Goal: Transaction & Acquisition: Purchase product/service

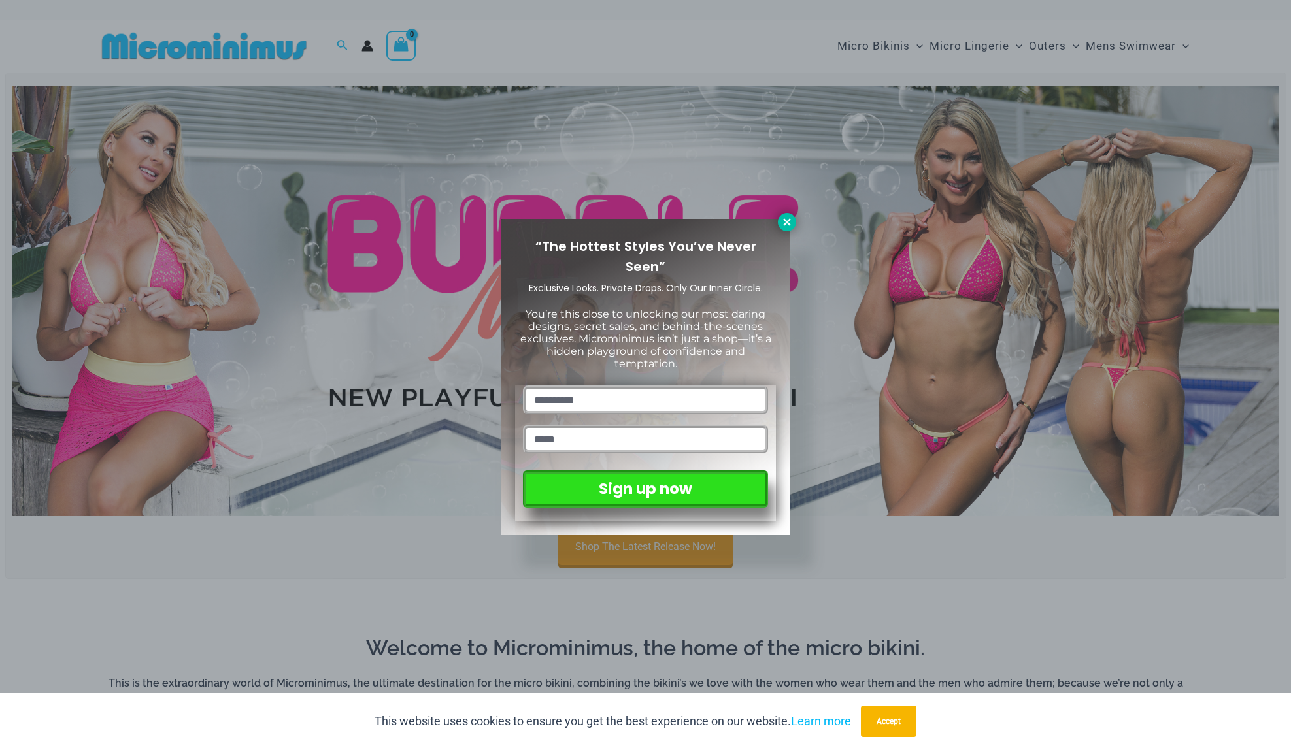
click at [790, 224] on icon at bounding box center [787, 222] width 12 height 12
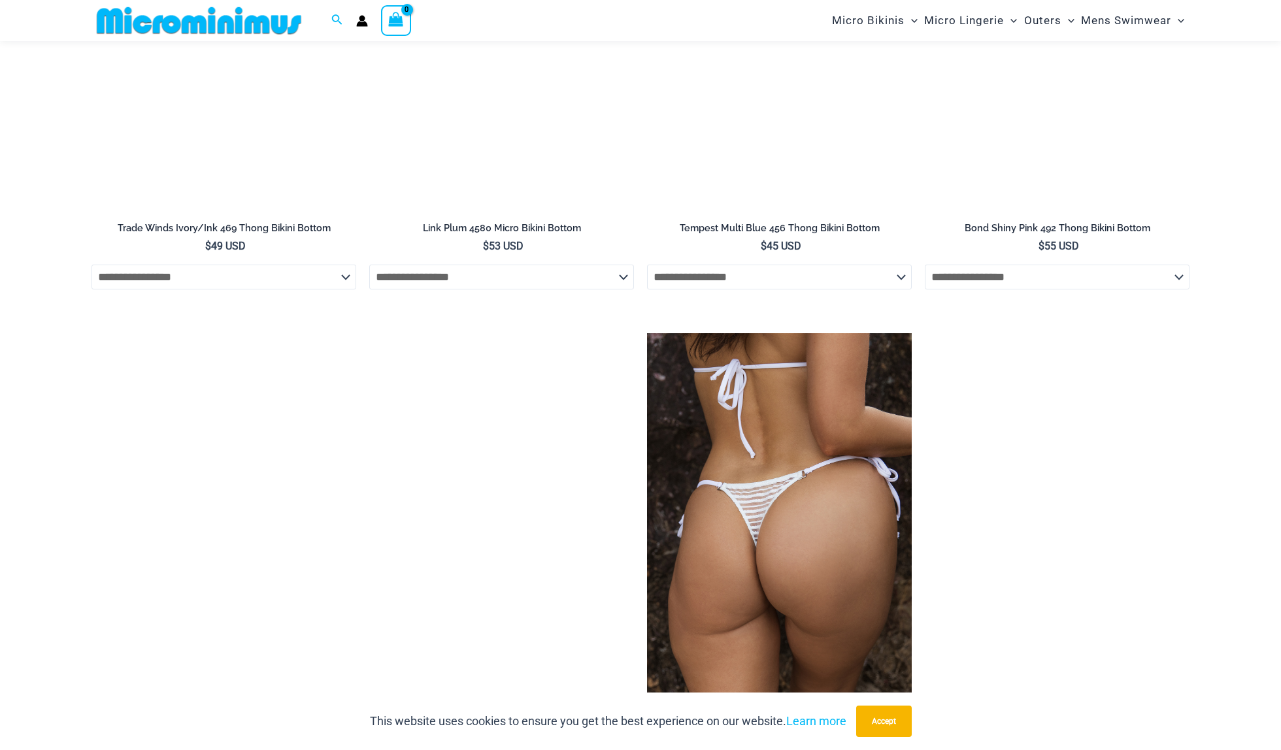
scroll to position [3703, 0]
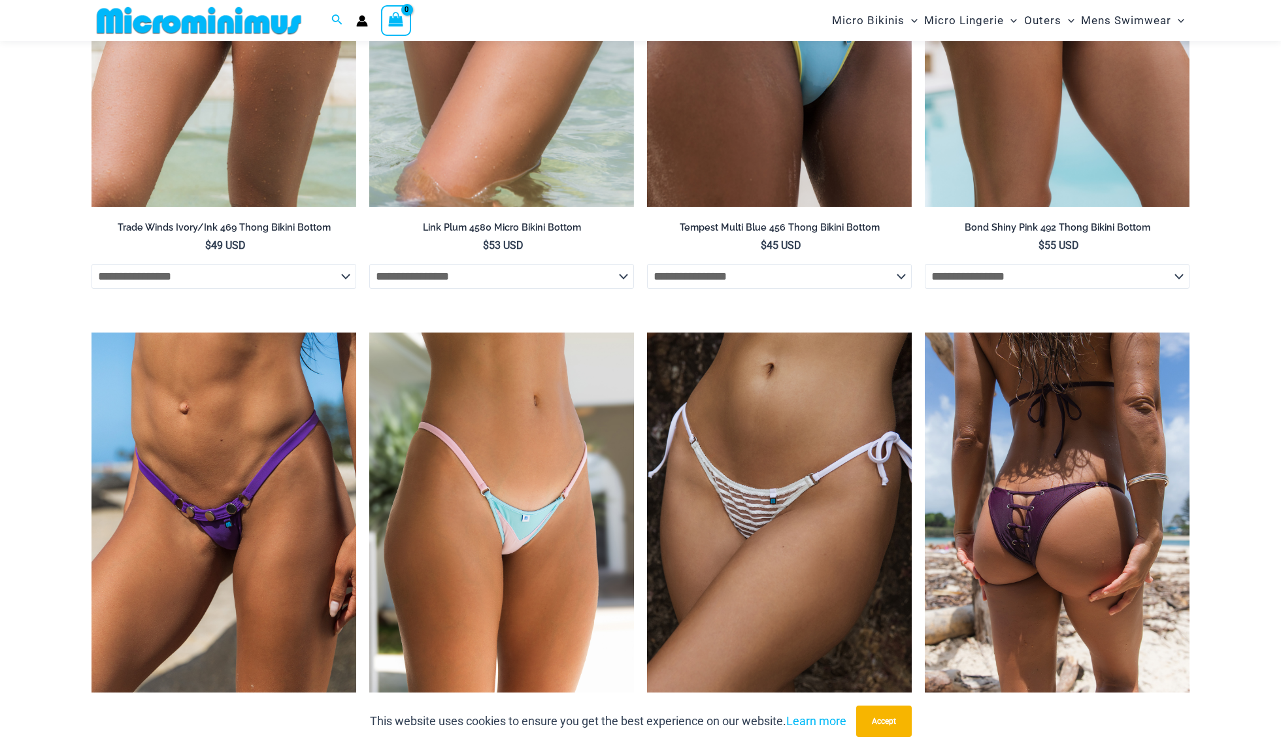
click at [1014, 461] on img at bounding box center [1057, 531] width 265 height 397
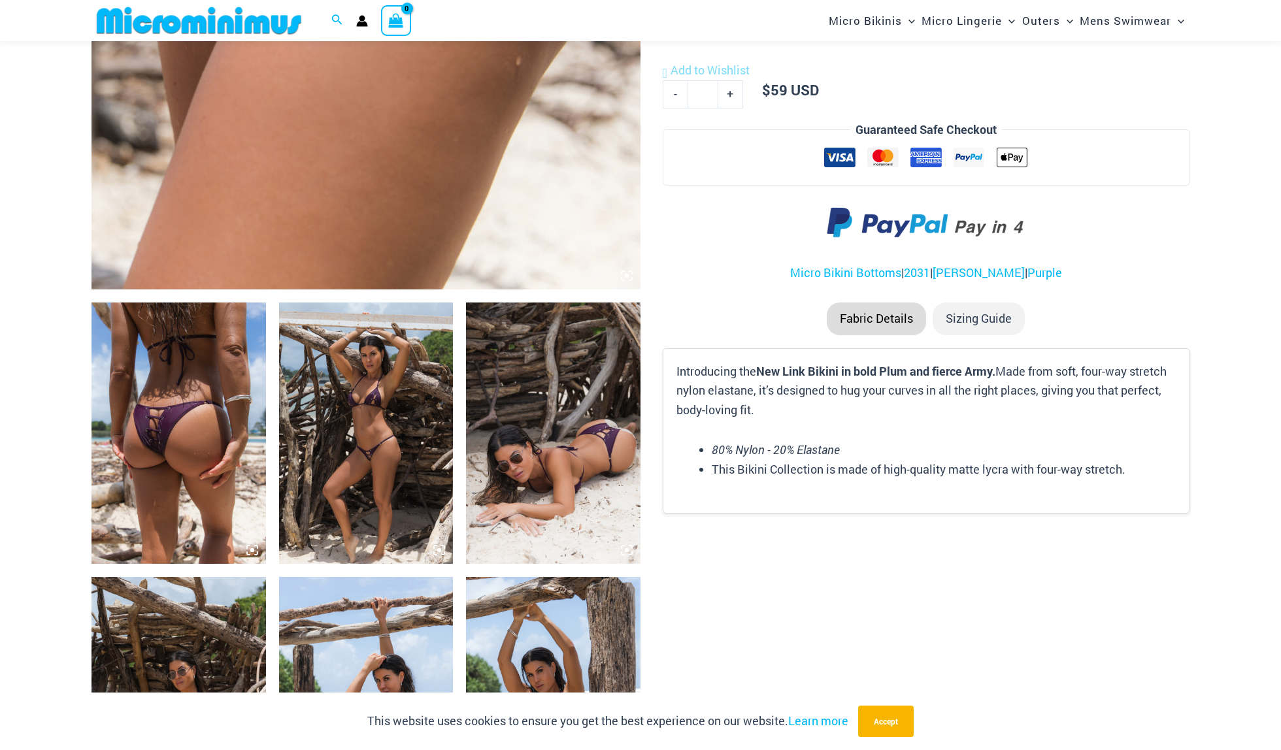
scroll to position [694, 0]
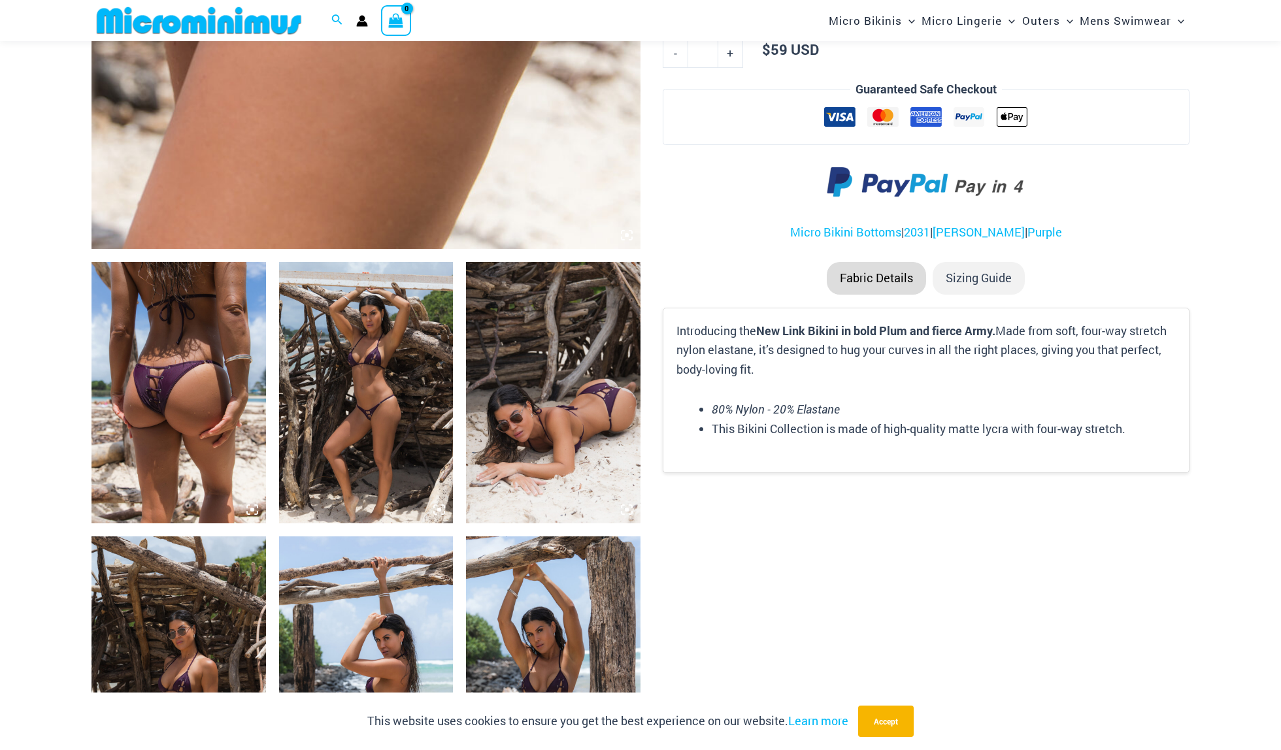
click at [341, 376] on img at bounding box center [366, 392] width 175 height 261
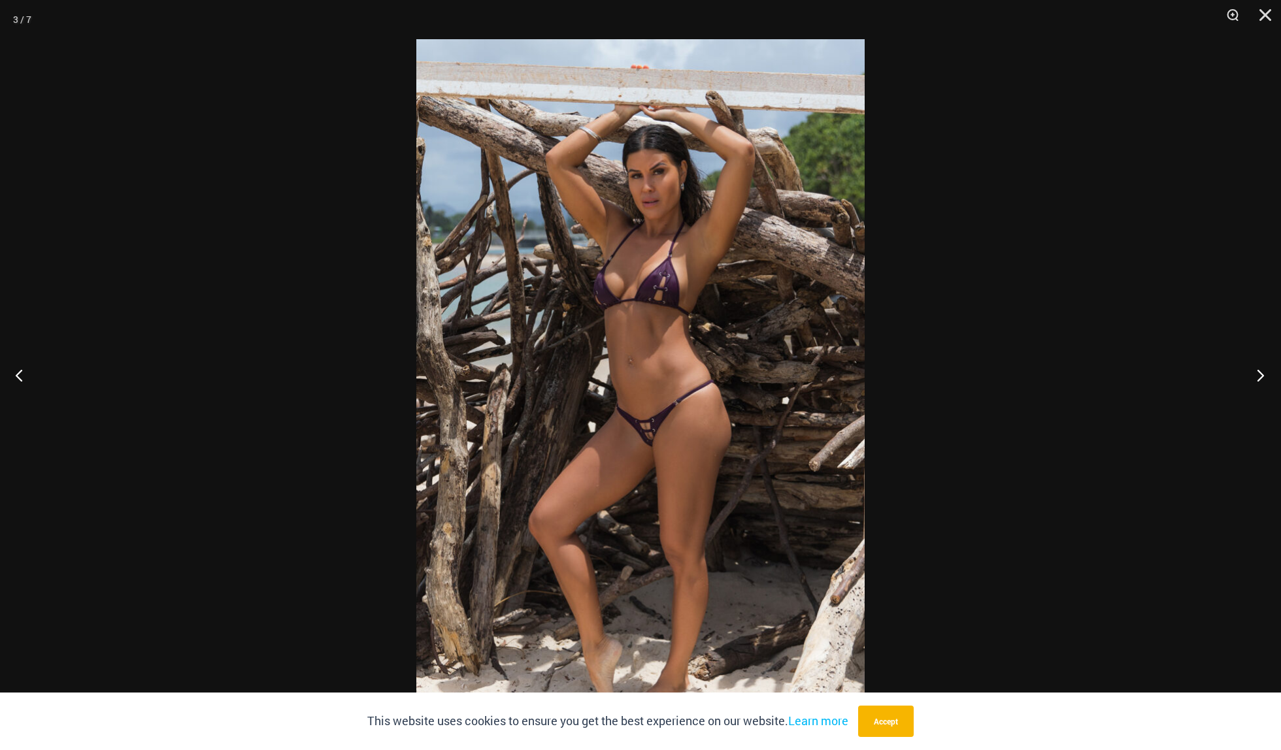
click at [1262, 372] on button "Next" at bounding box center [1256, 375] width 49 height 65
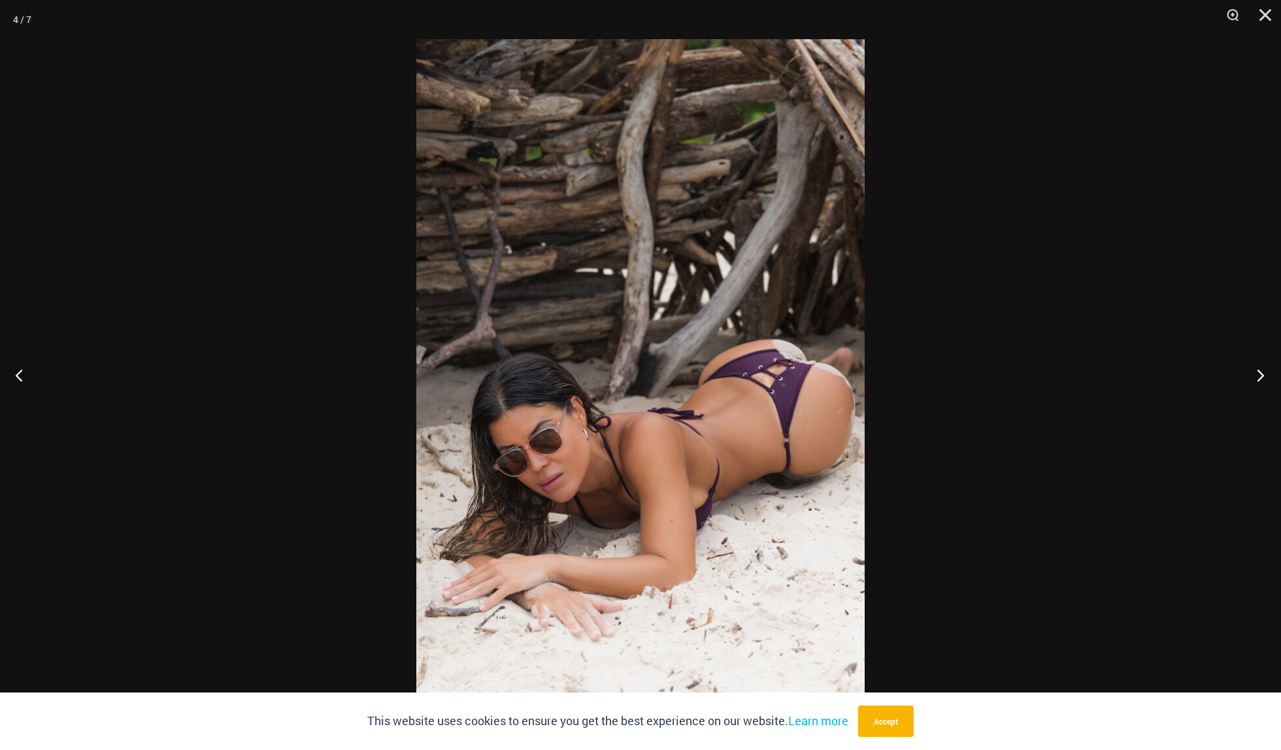
click at [1262, 372] on button "Next" at bounding box center [1256, 375] width 49 height 65
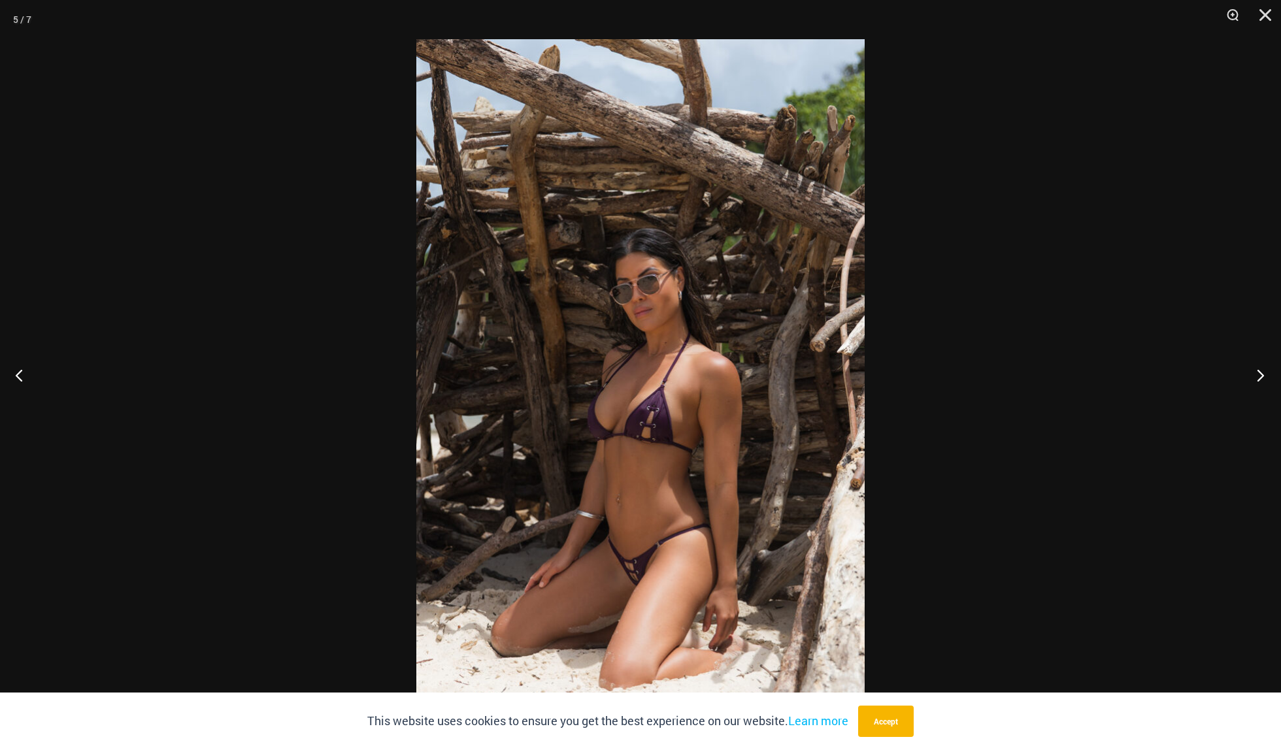
click at [1262, 372] on button "Next" at bounding box center [1256, 375] width 49 height 65
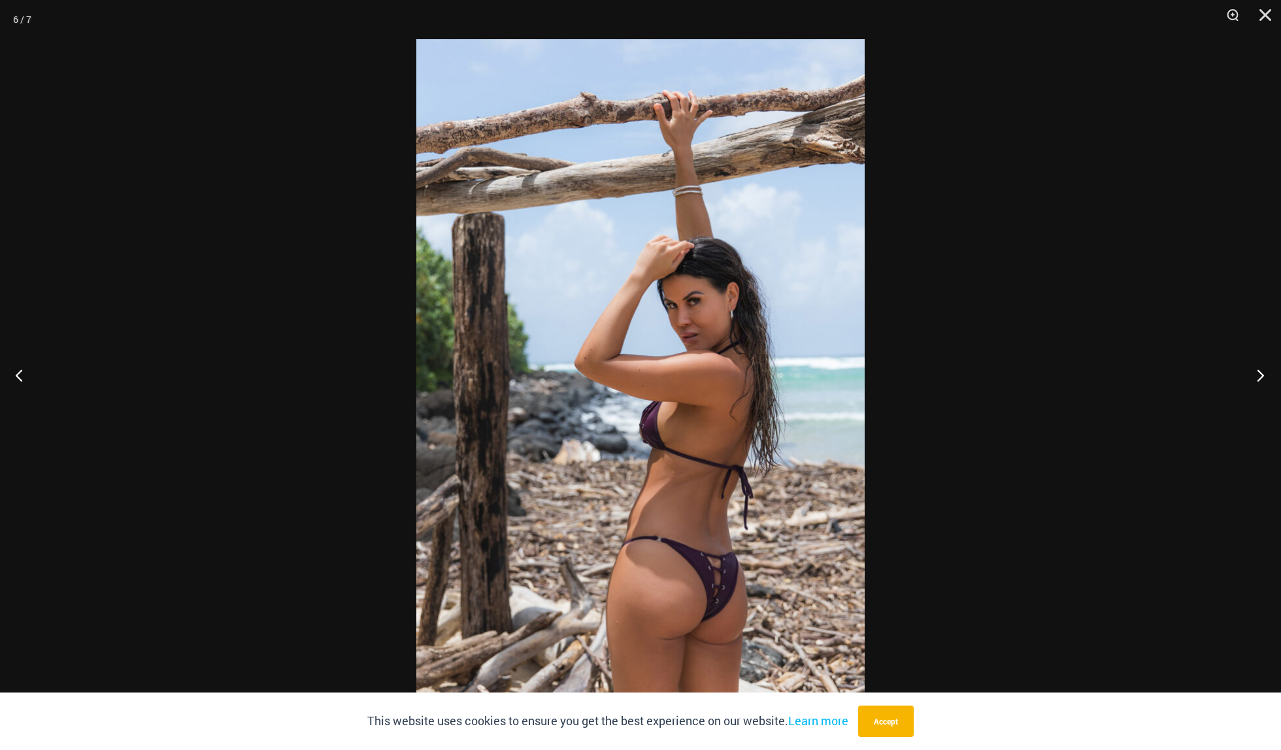
click at [1262, 372] on button "Next" at bounding box center [1256, 375] width 49 height 65
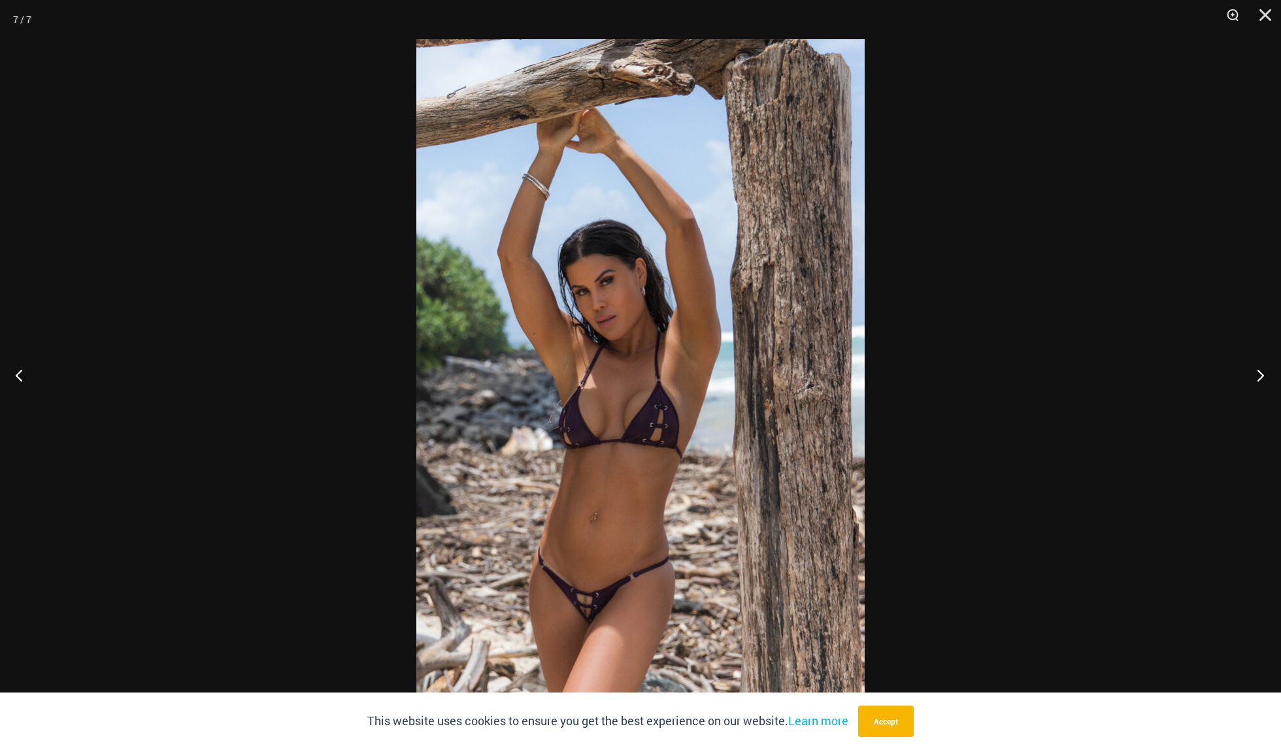
click at [1262, 372] on button "Next" at bounding box center [1256, 375] width 49 height 65
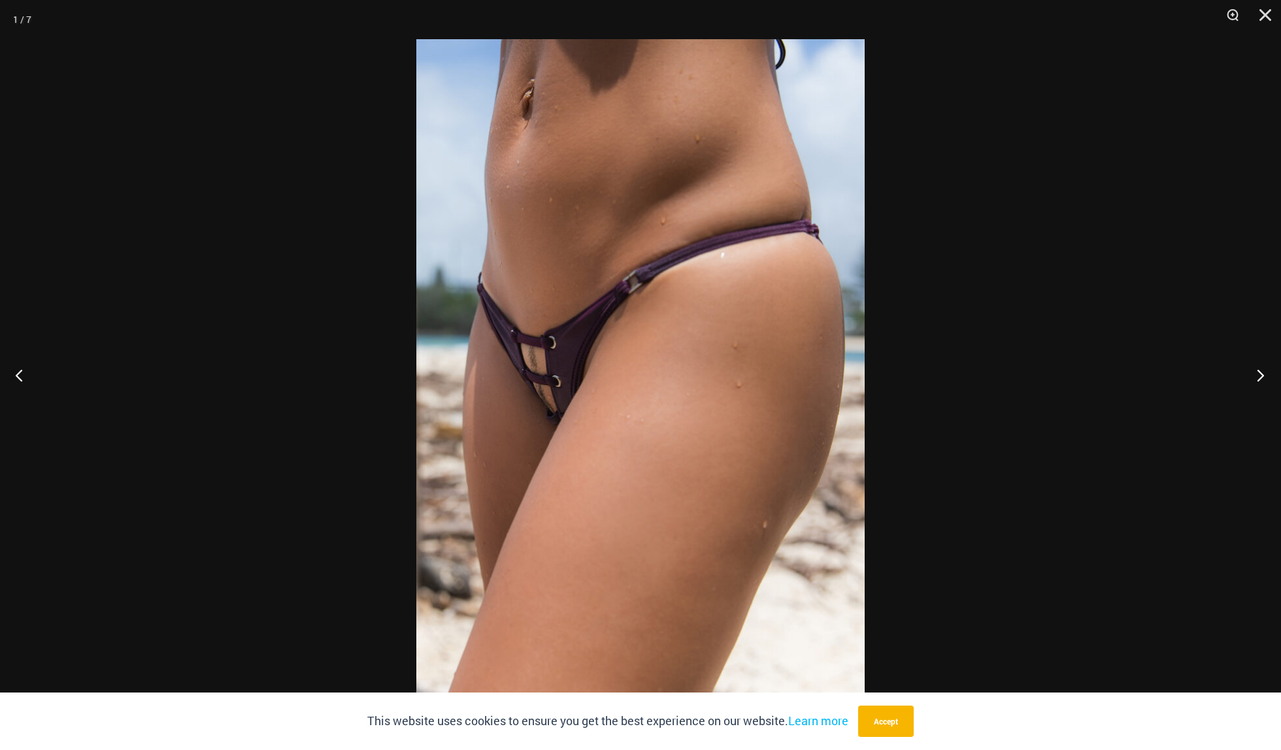
click at [1262, 372] on button "Next" at bounding box center [1256, 375] width 49 height 65
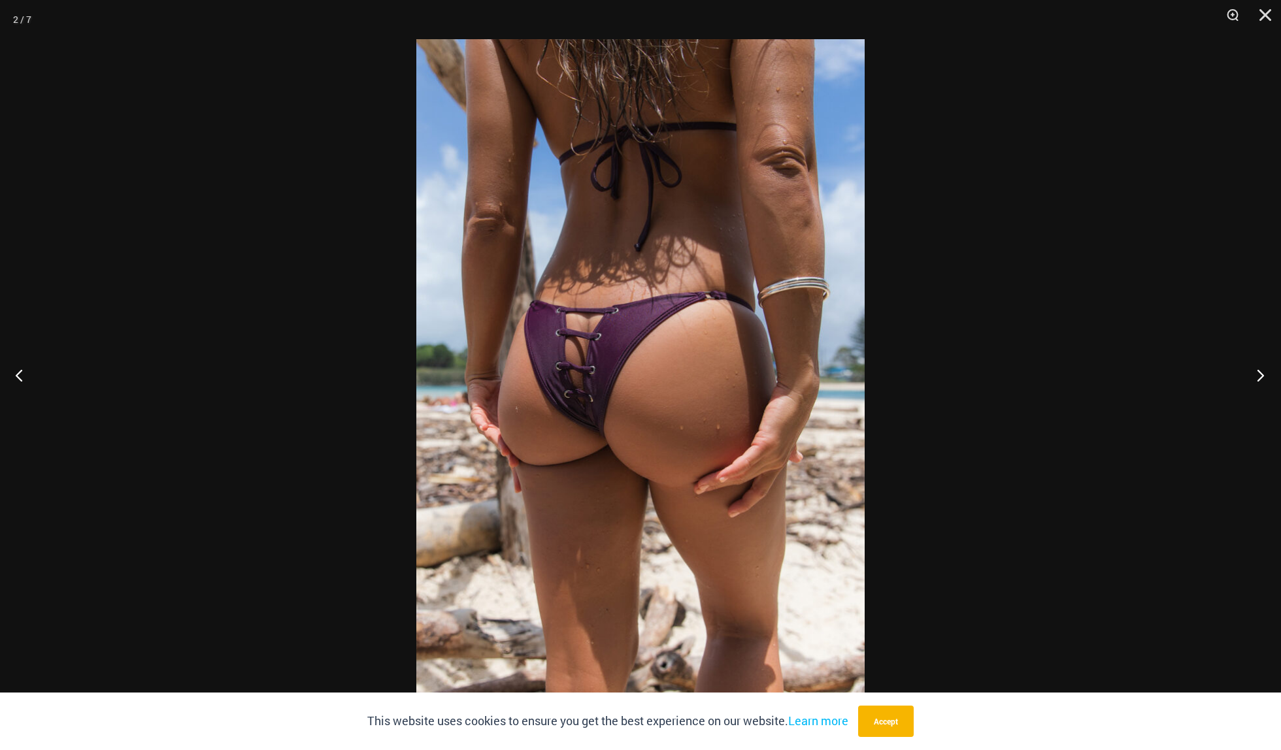
click at [1262, 372] on button "Next" at bounding box center [1256, 375] width 49 height 65
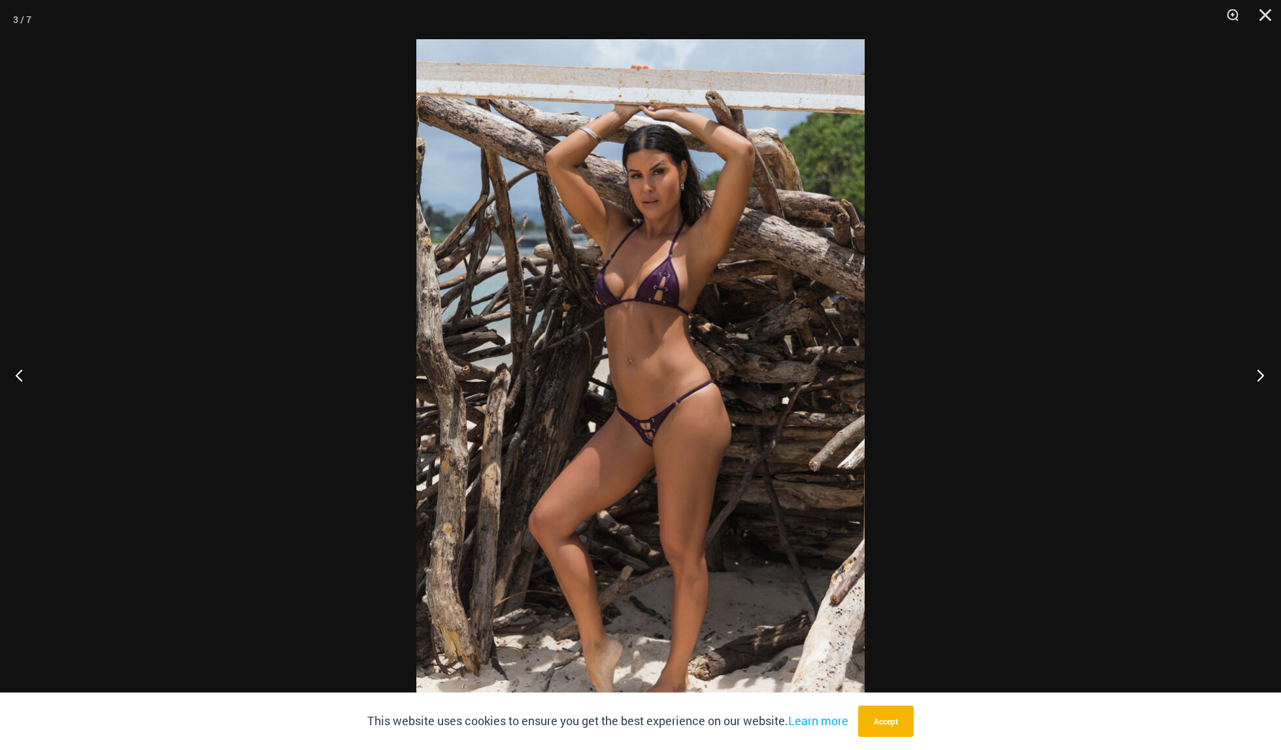
click at [1262, 372] on button "Next" at bounding box center [1256, 375] width 49 height 65
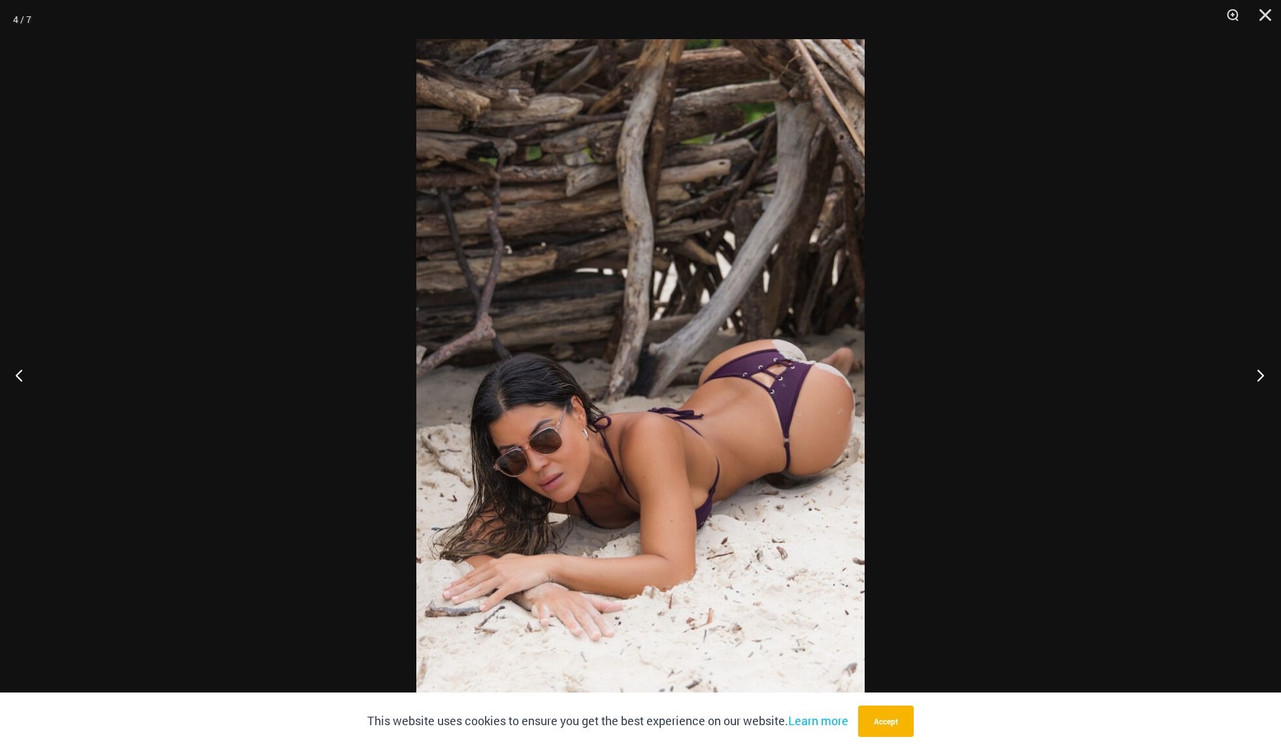
click at [1262, 372] on button "Next" at bounding box center [1256, 375] width 49 height 65
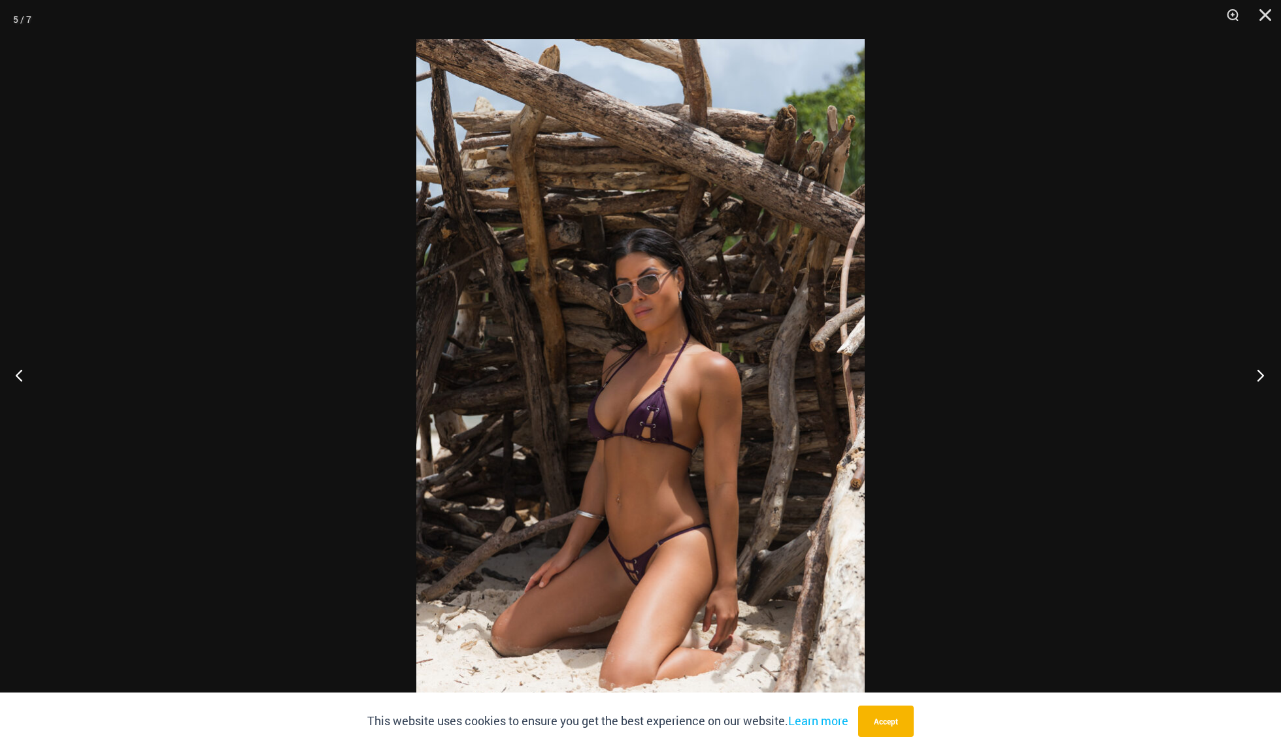
click at [1262, 372] on button "Next" at bounding box center [1256, 375] width 49 height 65
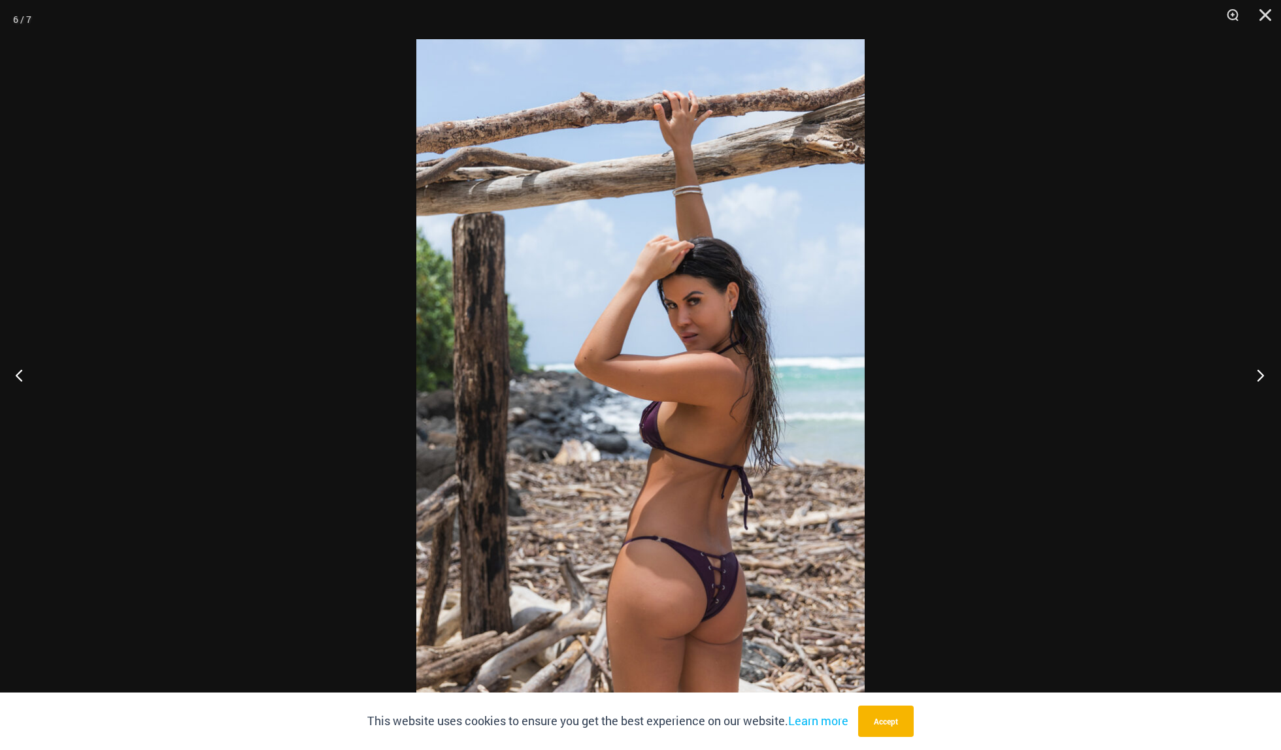
click at [1262, 372] on button "Next" at bounding box center [1256, 375] width 49 height 65
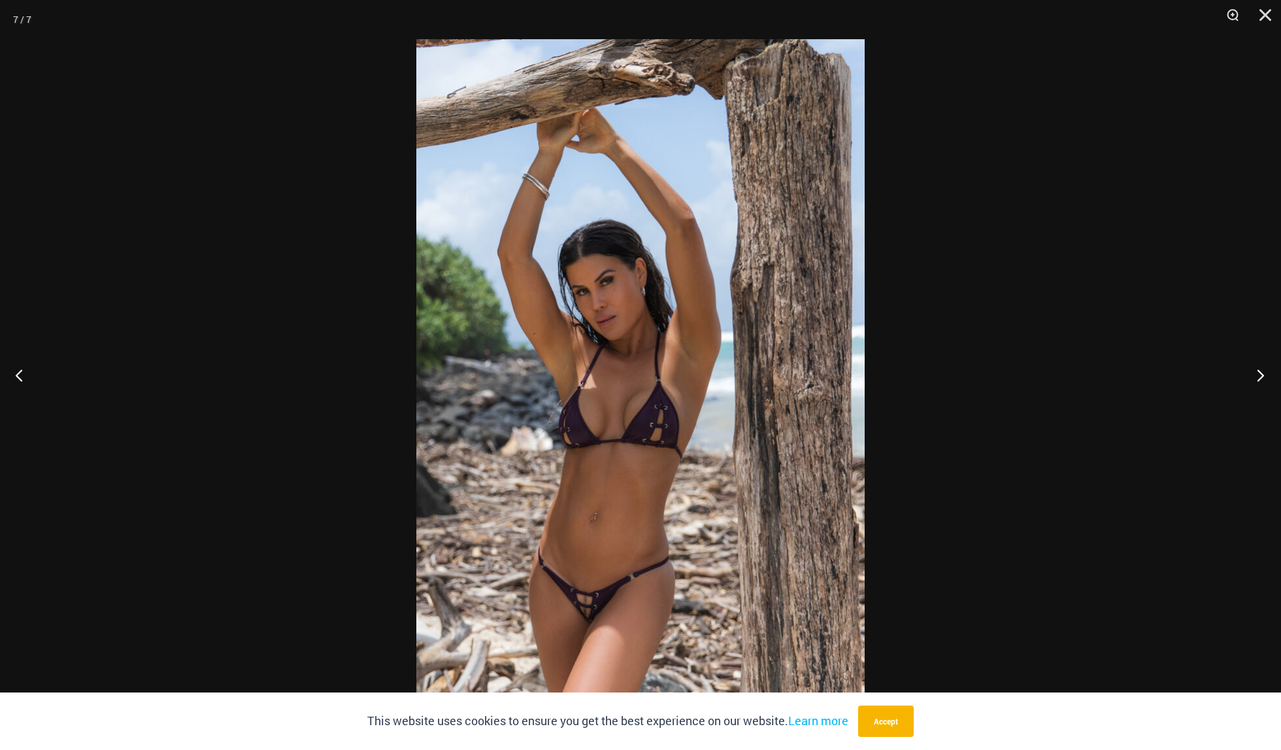
click at [1262, 372] on button "Next" at bounding box center [1256, 375] width 49 height 65
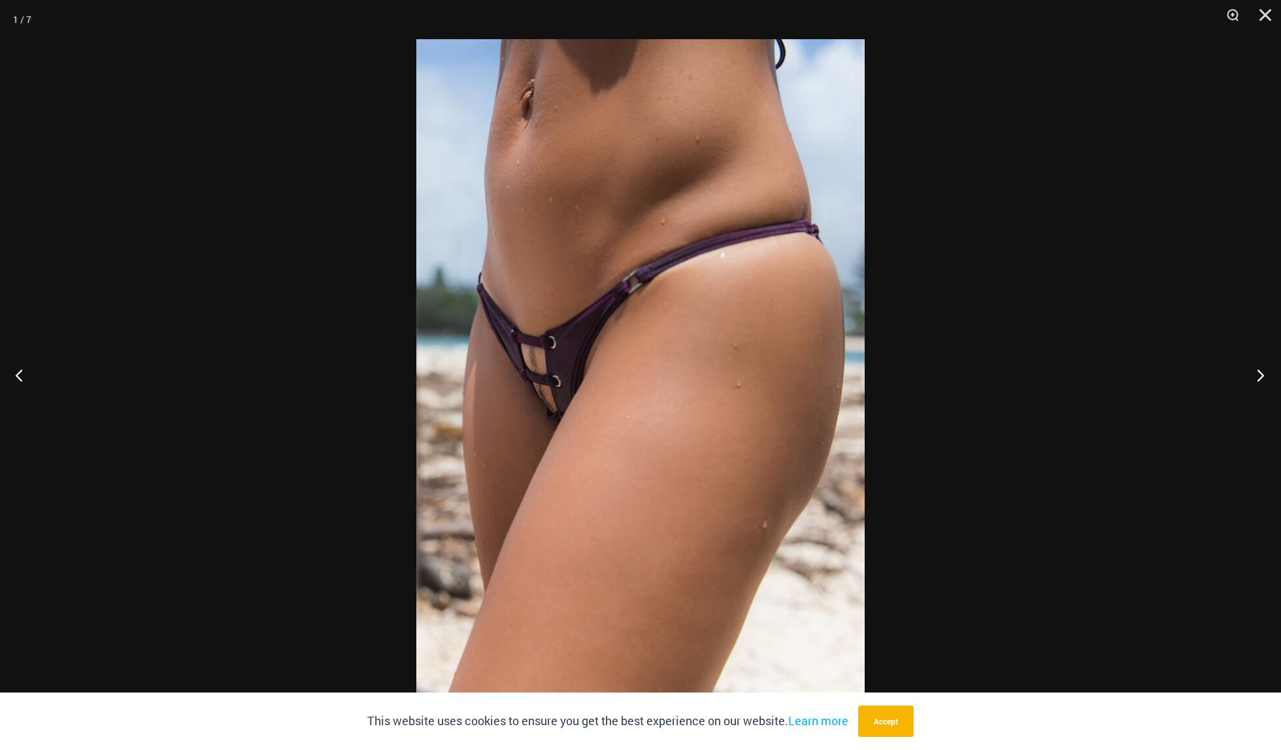
click at [1262, 372] on button "Next" at bounding box center [1256, 375] width 49 height 65
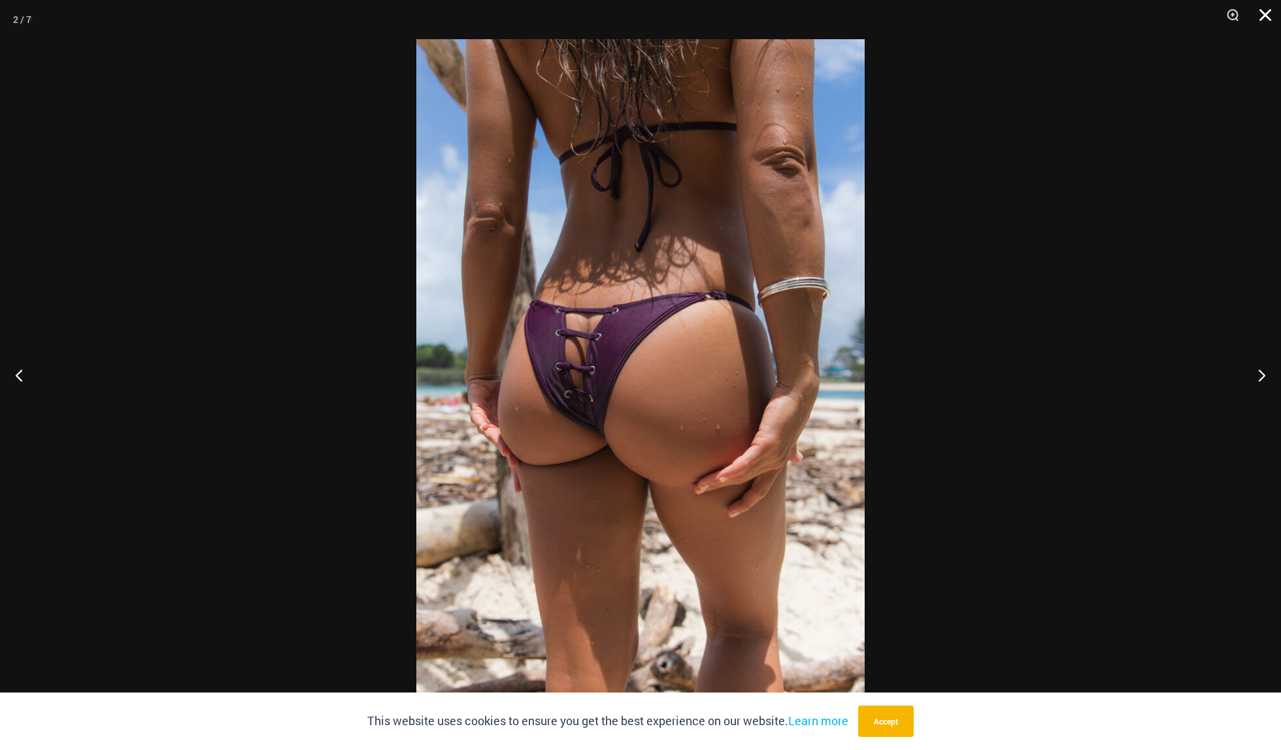
click at [1269, 14] on button "Close" at bounding box center [1261, 19] width 33 height 39
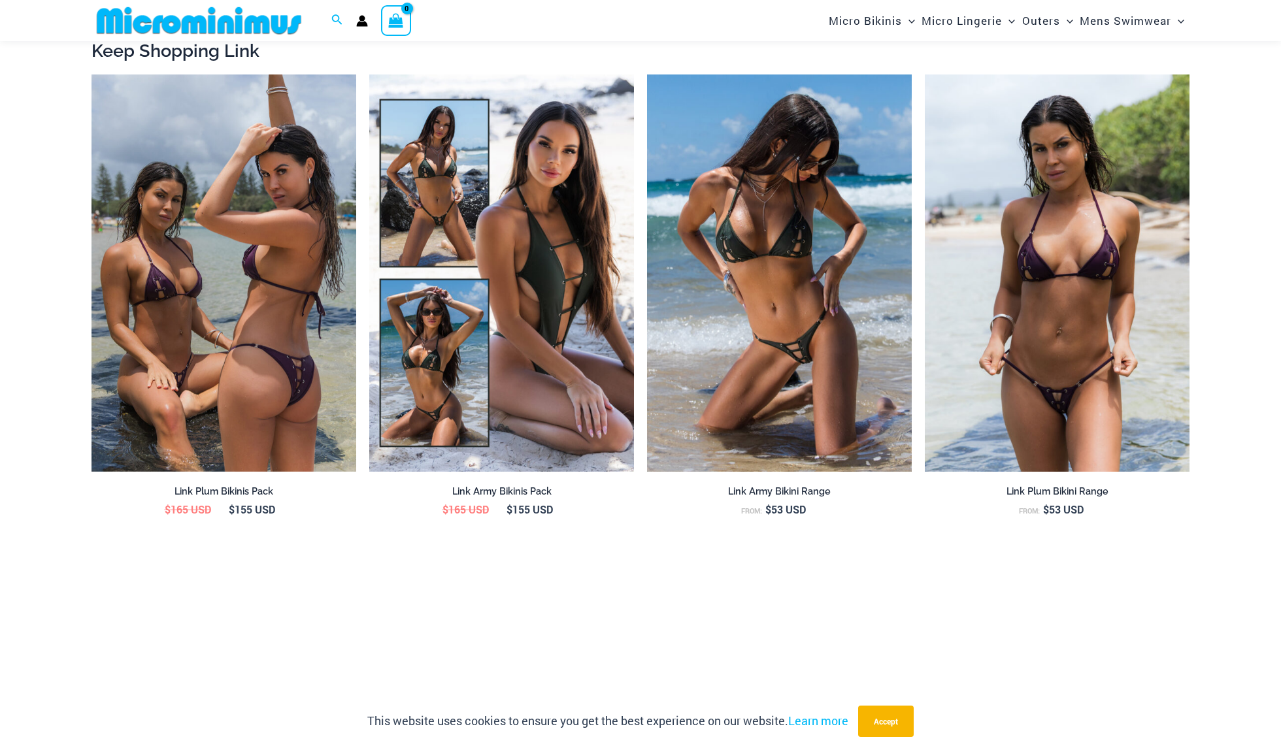
scroll to position [1464, 0]
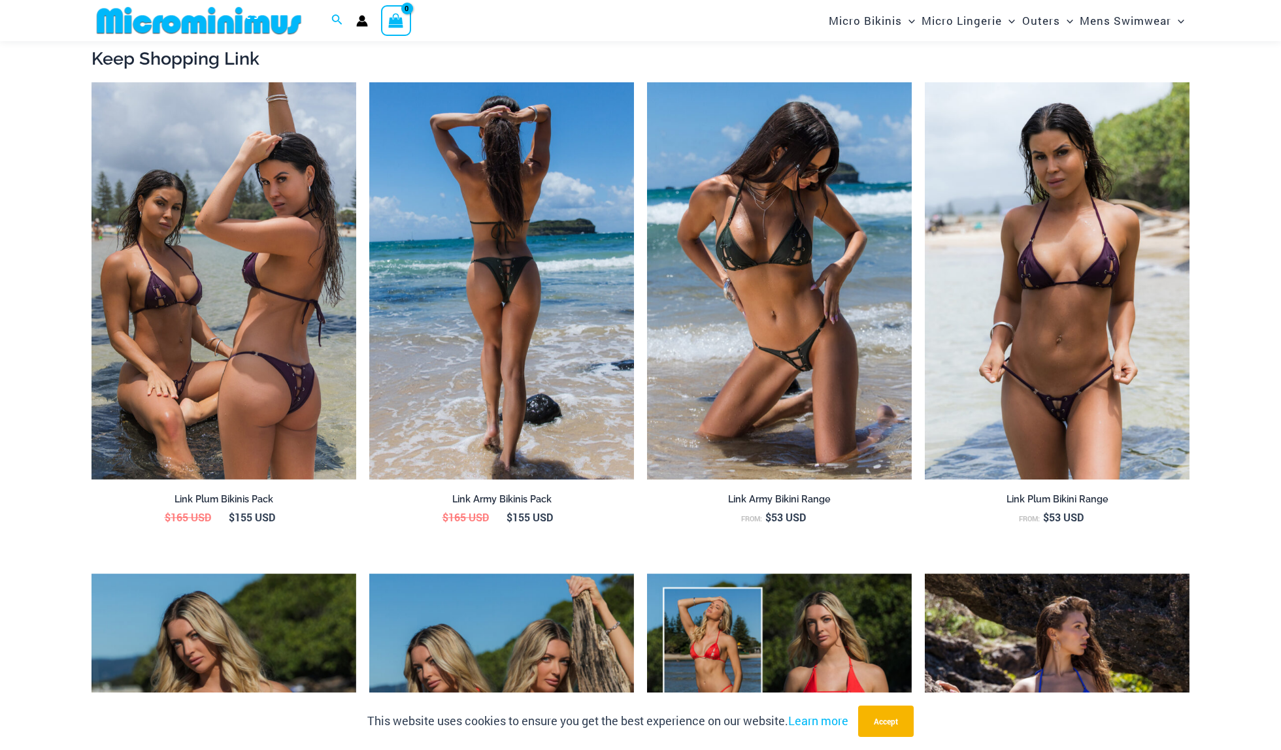
click at [433, 182] on img at bounding box center [501, 280] width 265 height 397
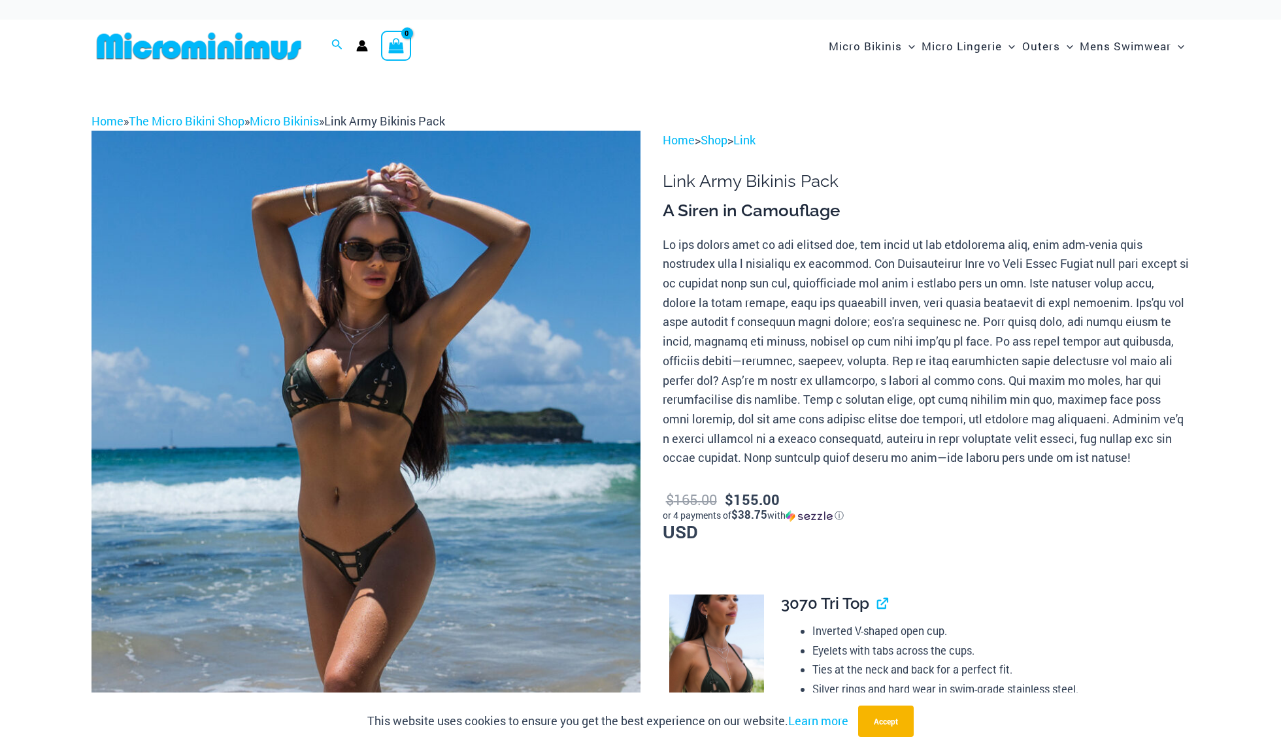
click at [416, 466] on img at bounding box center [366, 543] width 549 height 824
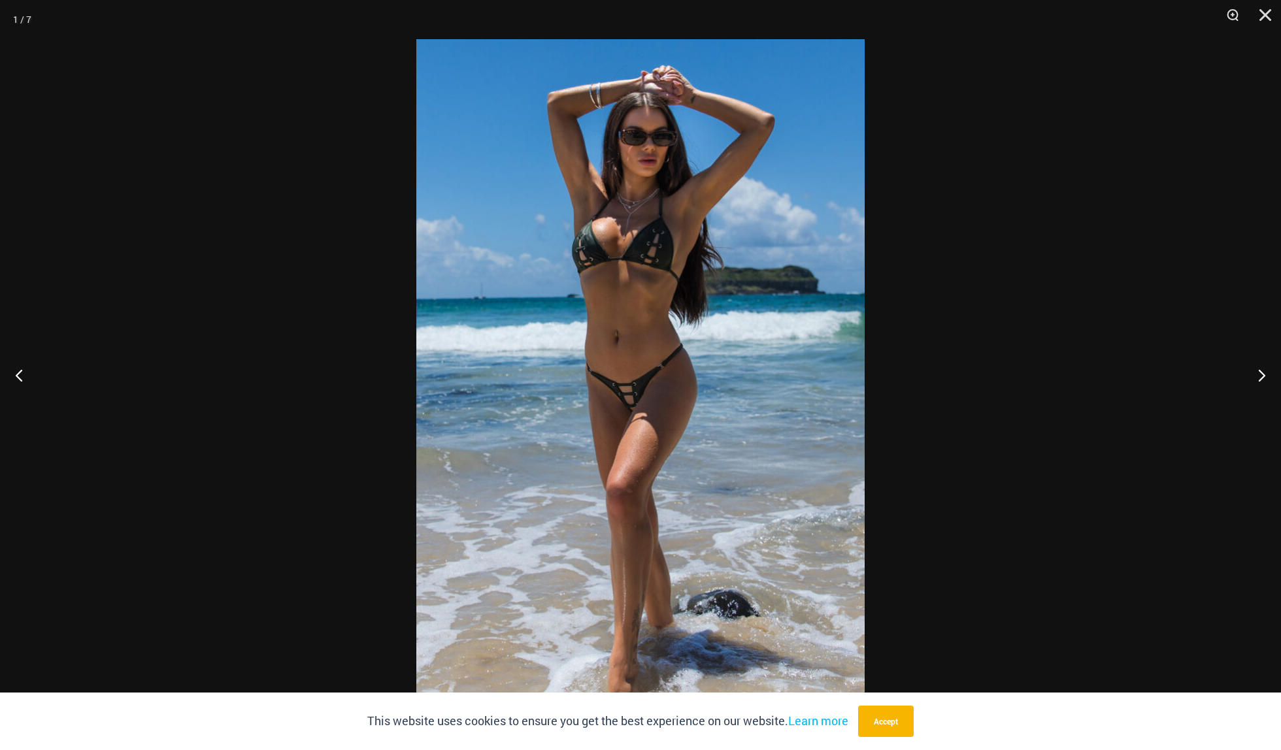
click at [648, 409] on img at bounding box center [640, 375] width 448 height 672
click at [1234, 14] on button "Zoom" at bounding box center [1228, 19] width 33 height 39
click at [1256, 375] on button "Next" at bounding box center [1256, 375] width 49 height 65
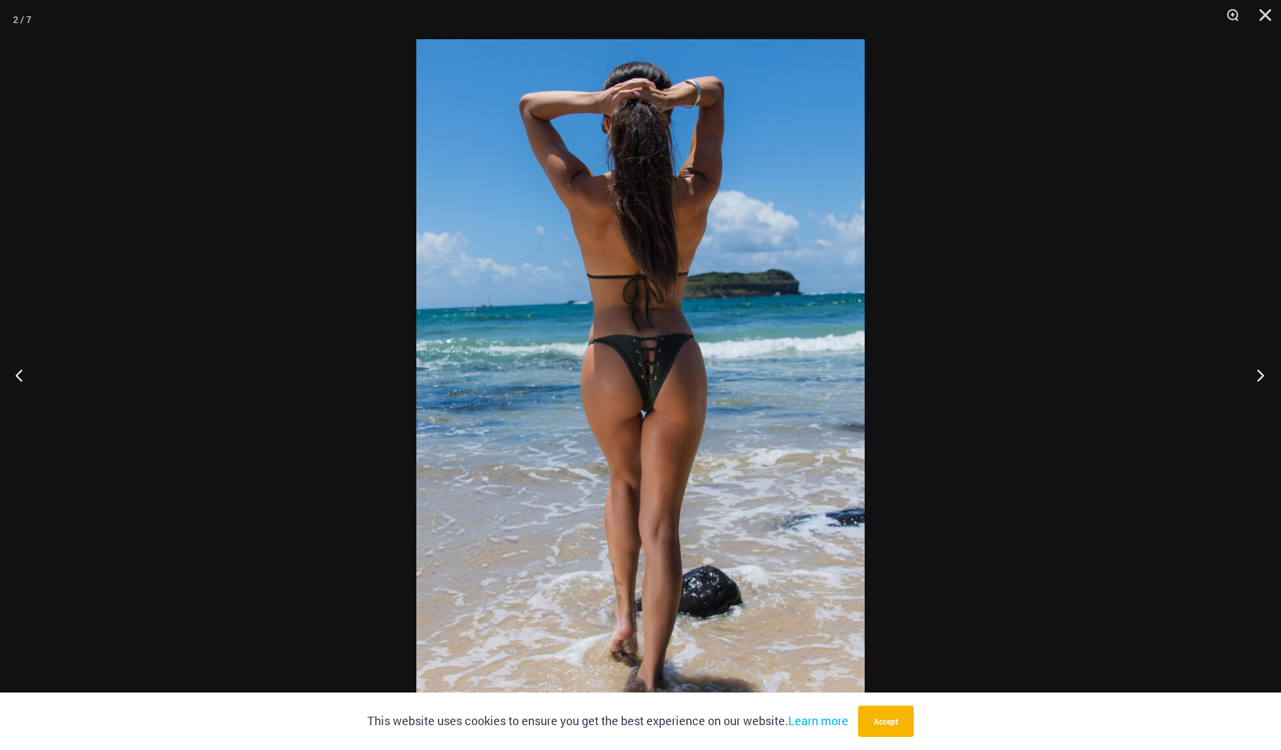
click at [1256, 375] on button "Next" at bounding box center [1256, 375] width 49 height 65
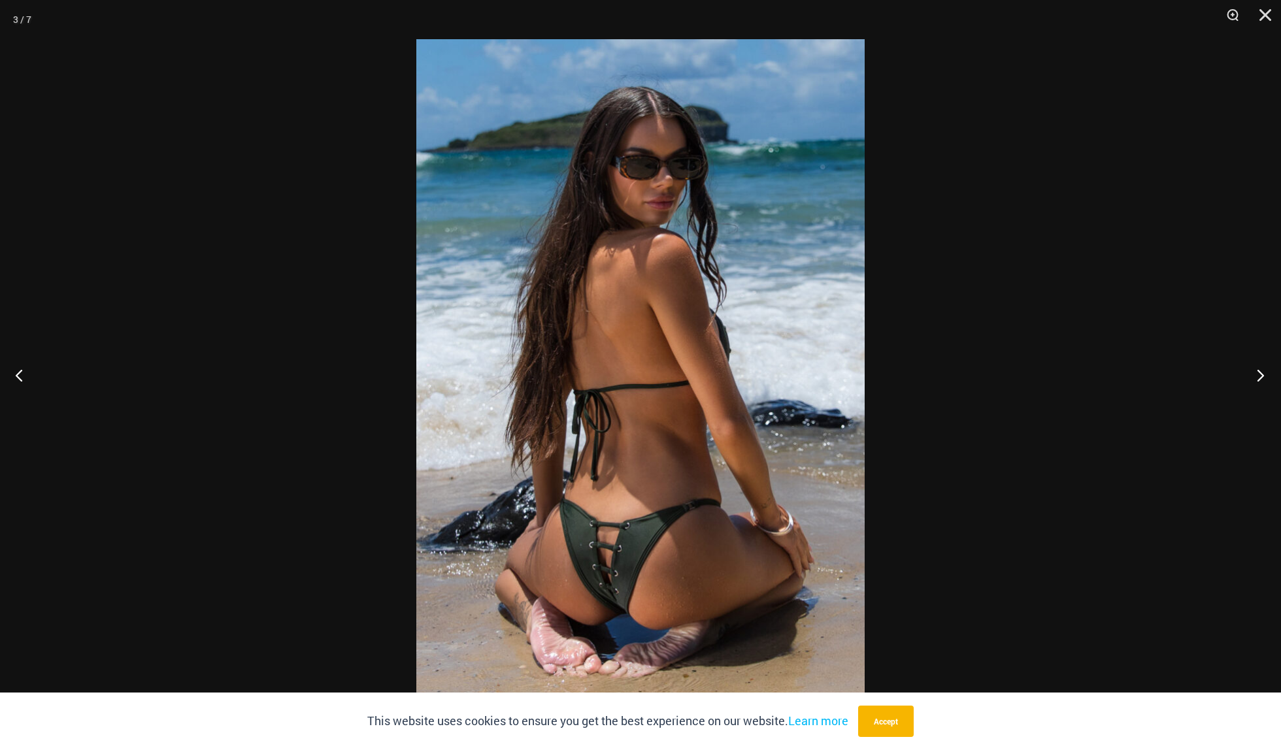
click at [1256, 375] on button "Next" at bounding box center [1256, 375] width 49 height 65
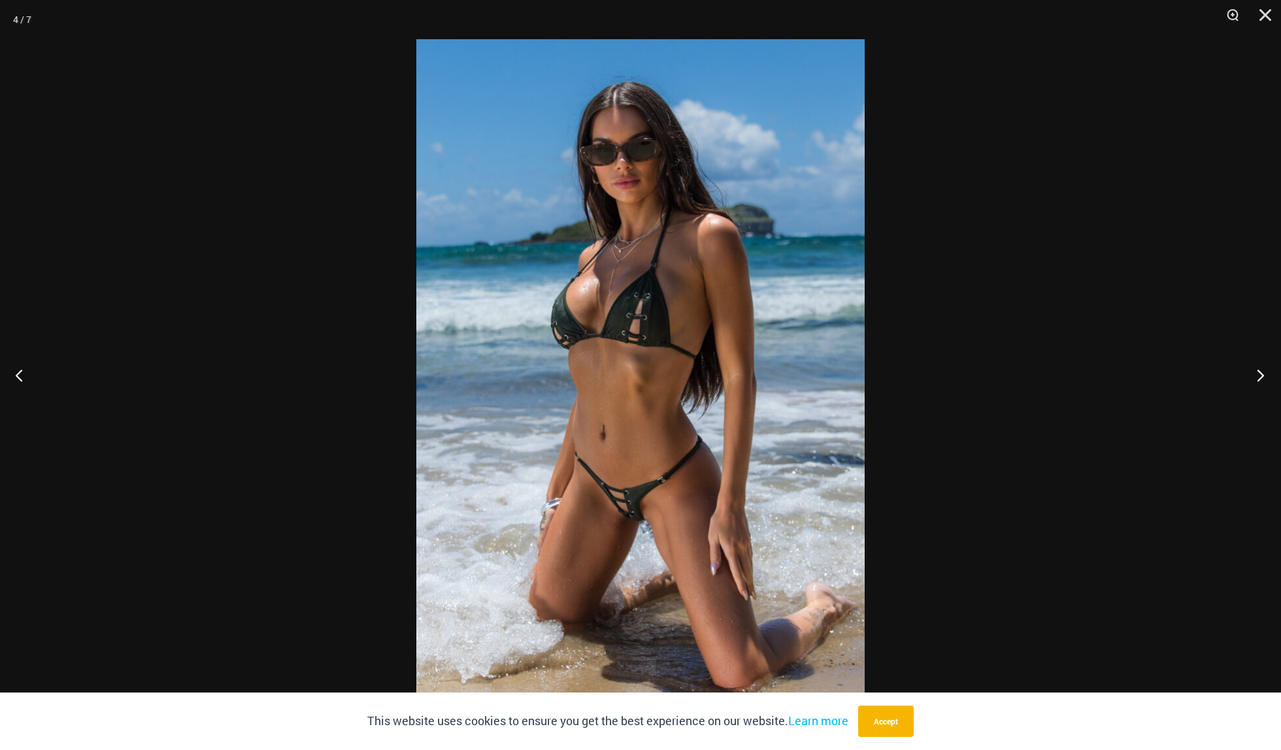
click at [1258, 376] on button "Next" at bounding box center [1256, 375] width 49 height 65
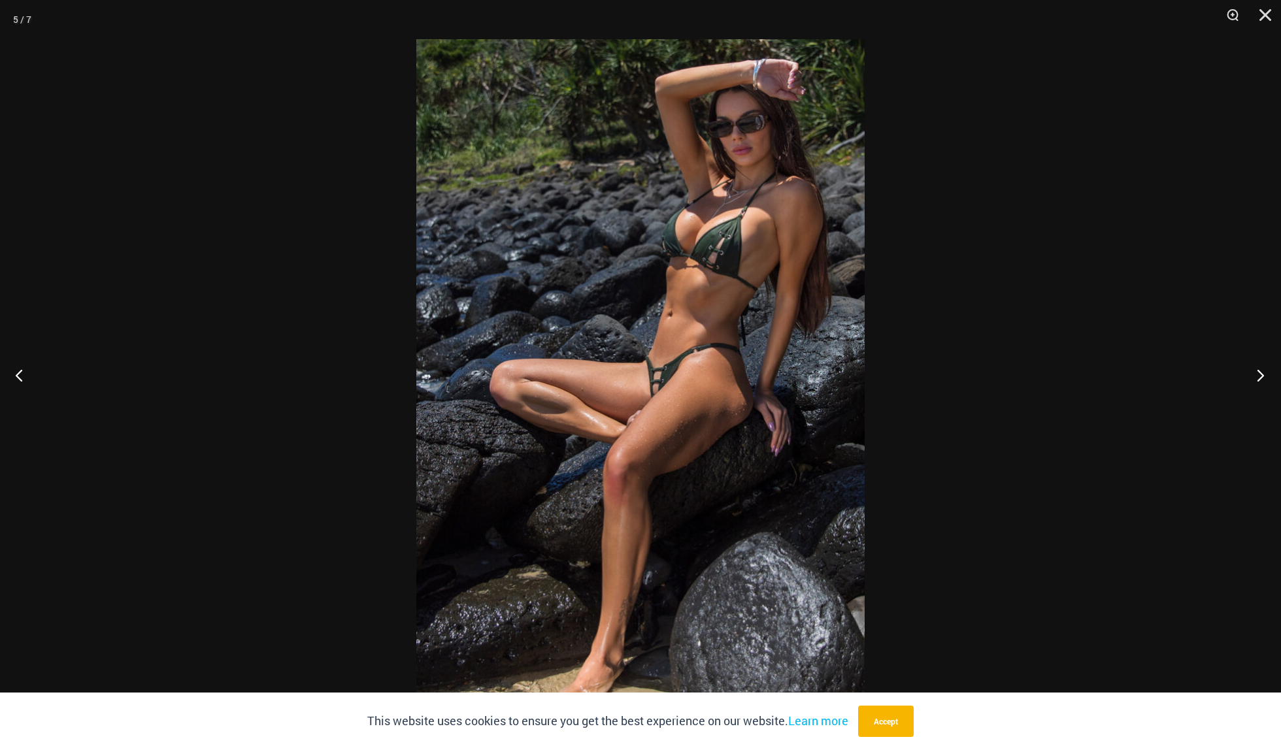
click at [1258, 376] on button "Next" at bounding box center [1256, 375] width 49 height 65
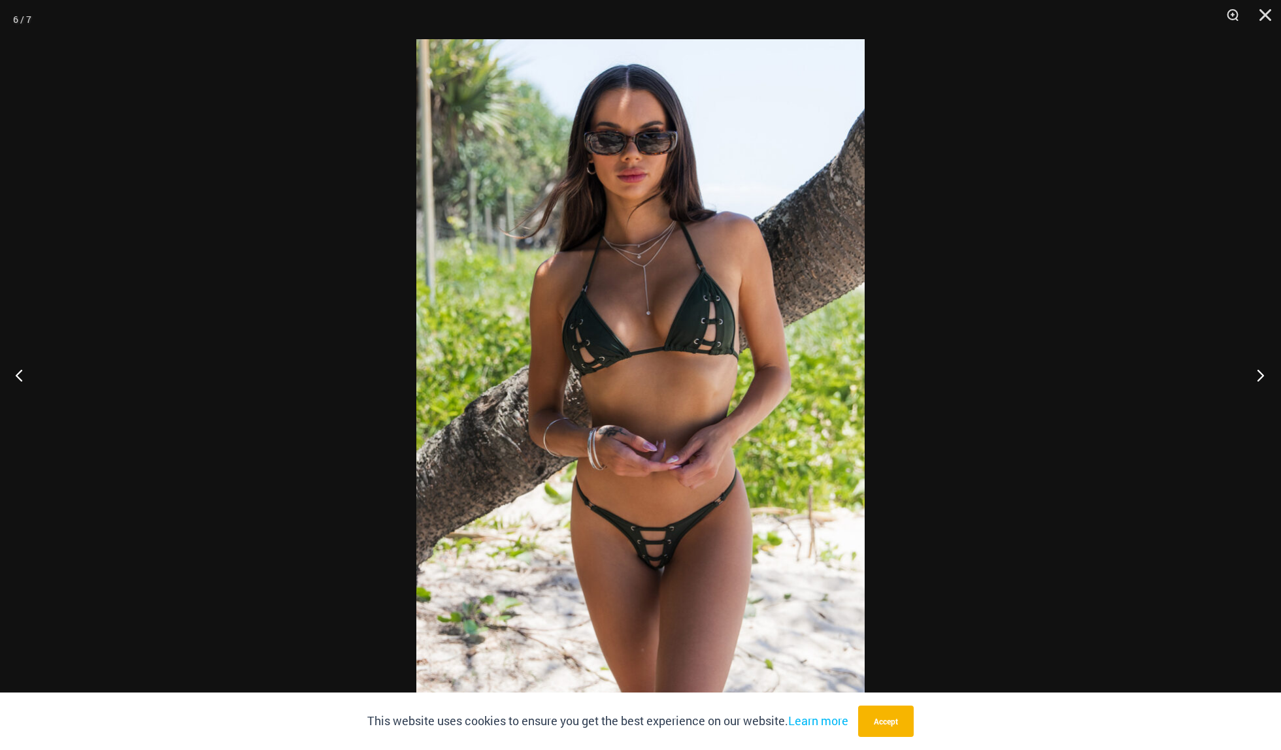
click at [1258, 376] on button "Next" at bounding box center [1256, 375] width 49 height 65
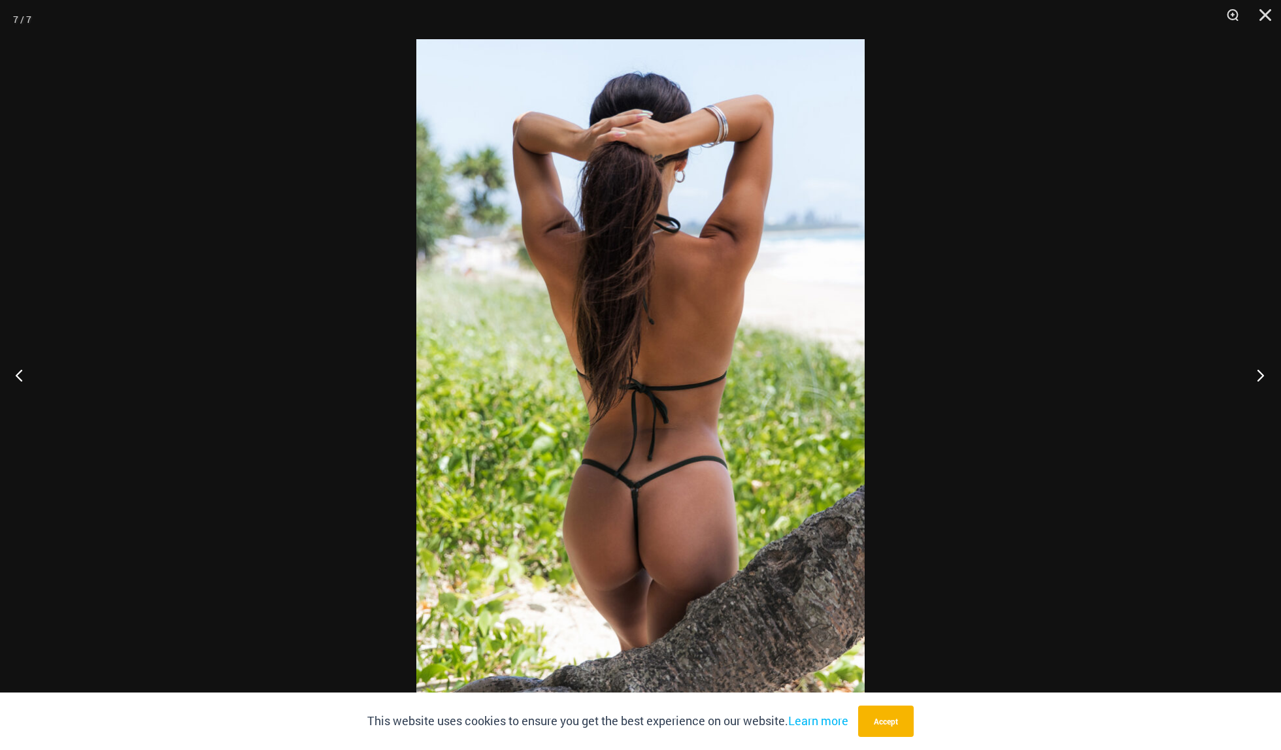
click at [1258, 376] on button "Next" at bounding box center [1256, 375] width 49 height 65
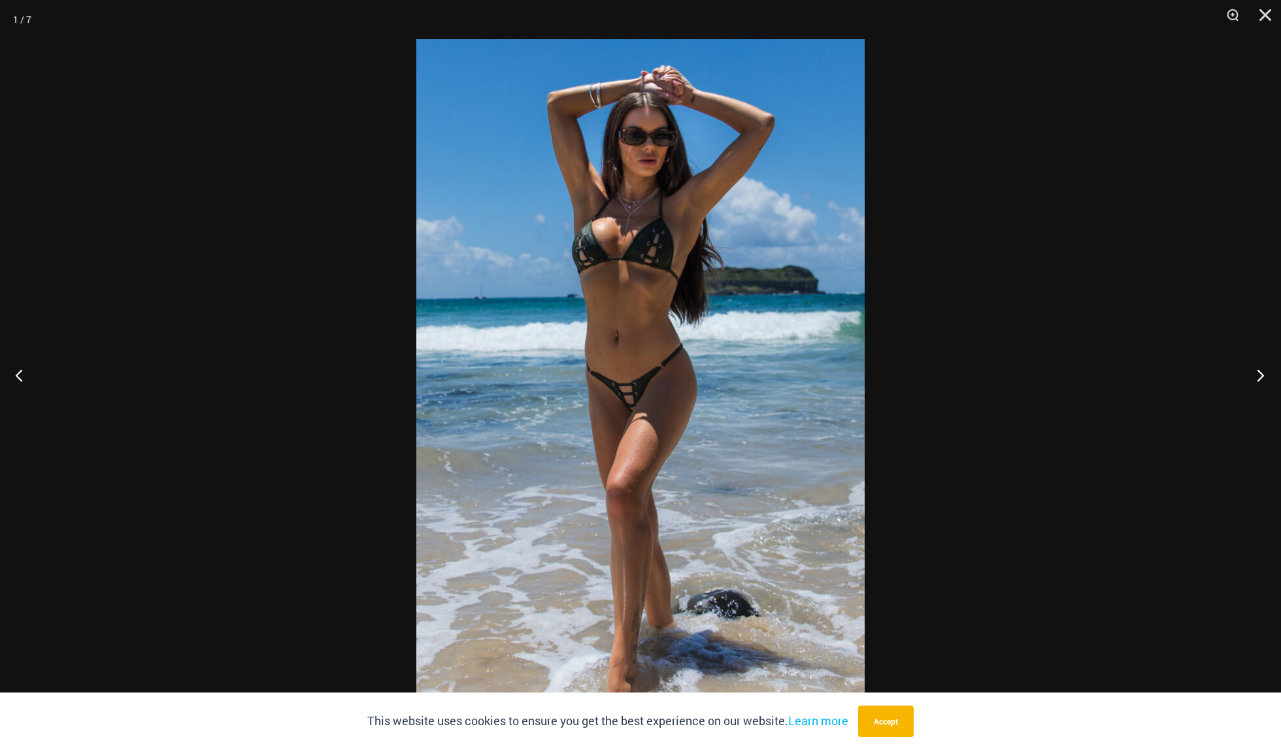
click at [1258, 376] on button "Next" at bounding box center [1256, 375] width 49 height 65
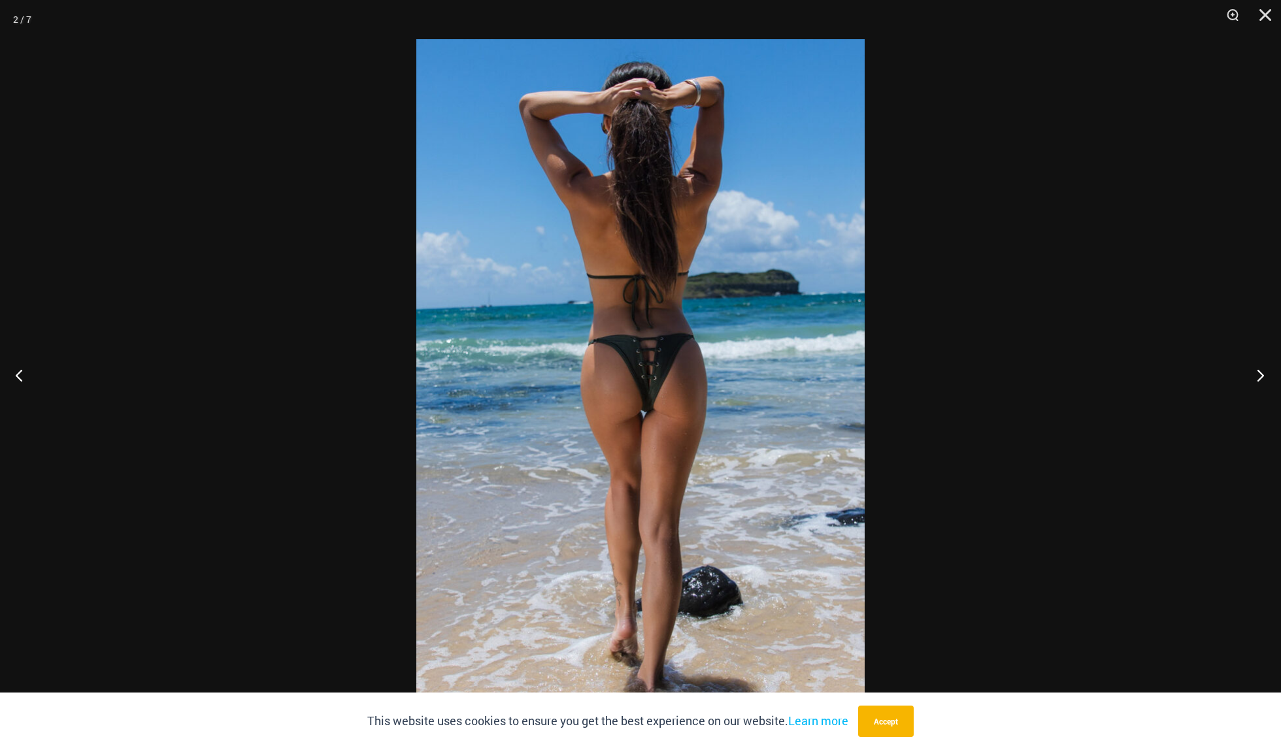
click at [1258, 376] on button "Next" at bounding box center [1256, 375] width 49 height 65
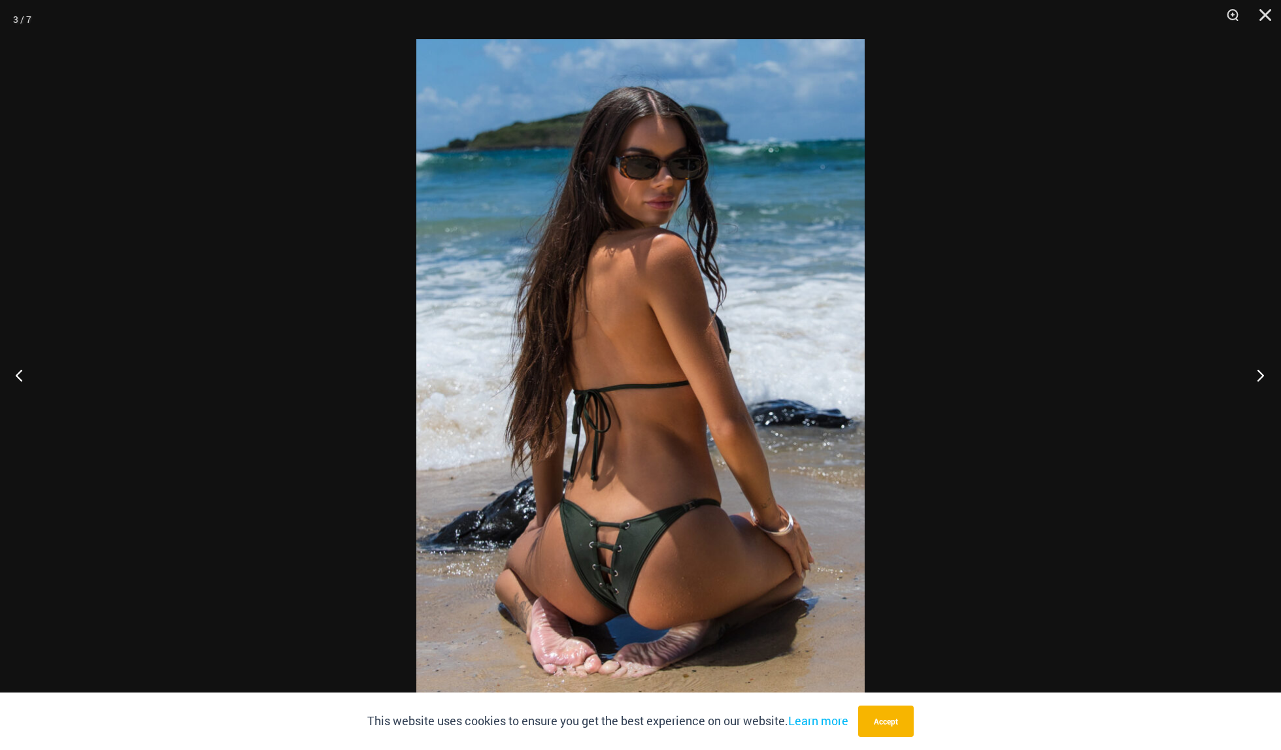
click at [1258, 376] on button "Next" at bounding box center [1256, 375] width 49 height 65
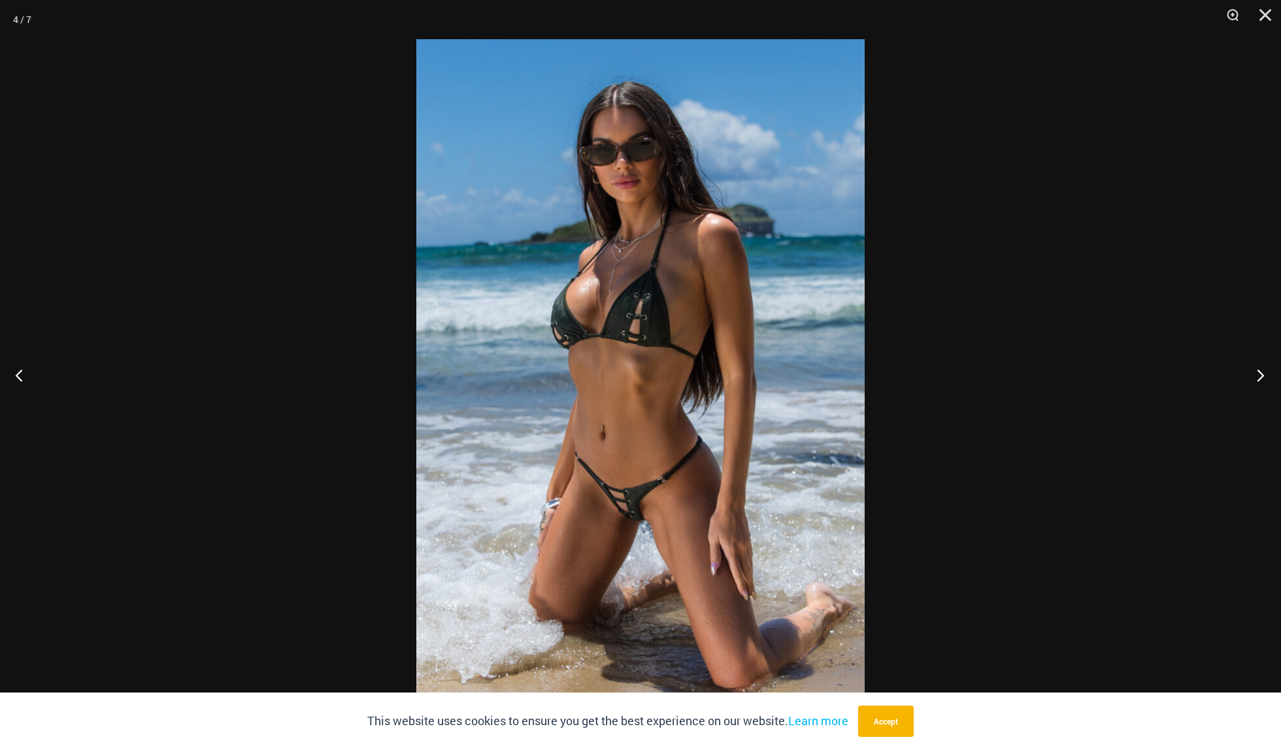
click at [1258, 376] on button "Next" at bounding box center [1256, 375] width 49 height 65
